Goal: Transaction & Acquisition: Obtain resource

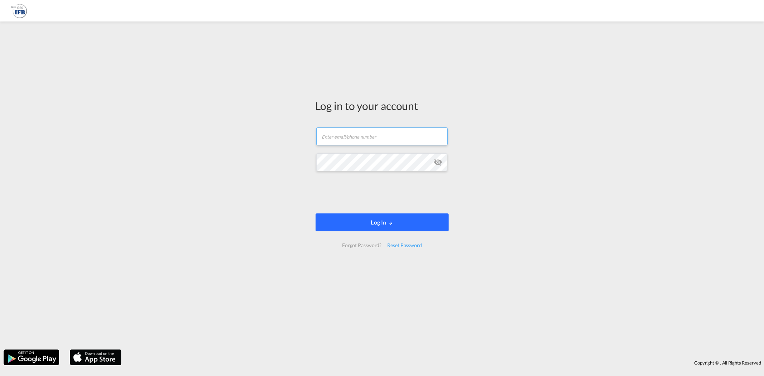
type input "[PERSON_NAME][EMAIL_ADDRESS][DOMAIN_NAME]"
click at [427, 221] on button "Log In" at bounding box center [381, 222] width 133 height 18
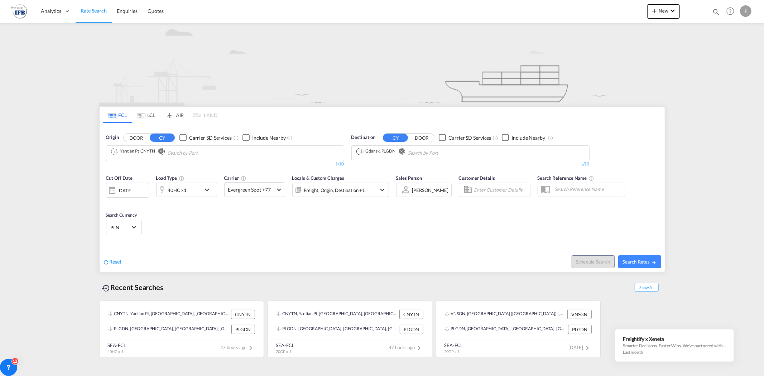
click at [159, 150] on md-icon "Remove" at bounding box center [160, 150] width 5 height 5
click at [162, 154] on input "Chips input." at bounding box center [145, 152] width 68 height 11
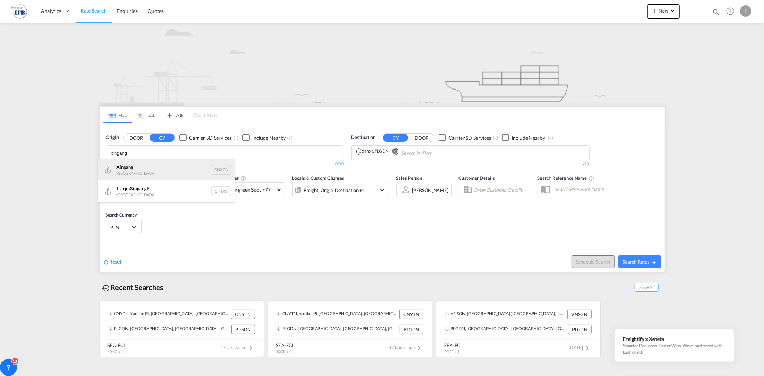
type input "xingang"
click at [139, 173] on div "Xingang [GEOGRAPHIC_DATA] CNXGA" at bounding box center [166, 169] width 136 height 21
click at [198, 194] on div "40HC x1" at bounding box center [178, 190] width 44 height 14
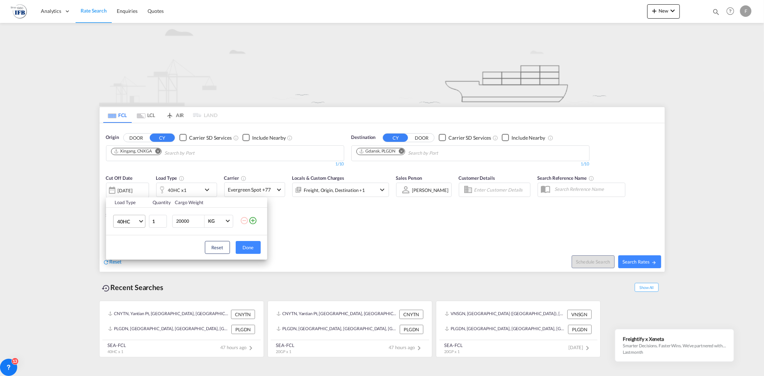
click at [120, 224] on span "40HC" at bounding box center [127, 221] width 21 height 7
click at [127, 185] on div "20GP" at bounding box center [123, 186] width 13 height 7
click at [243, 243] on button "Done" at bounding box center [248, 247] width 25 height 13
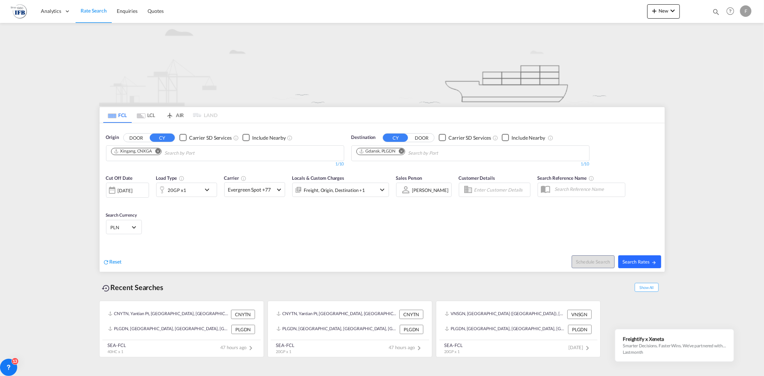
click at [649, 258] on button "Search Rates" at bounding box center [639, 261] width 43 height 13
type input "CNXGA to PLGDN / [DATE]"
